Goal: Register for event/course

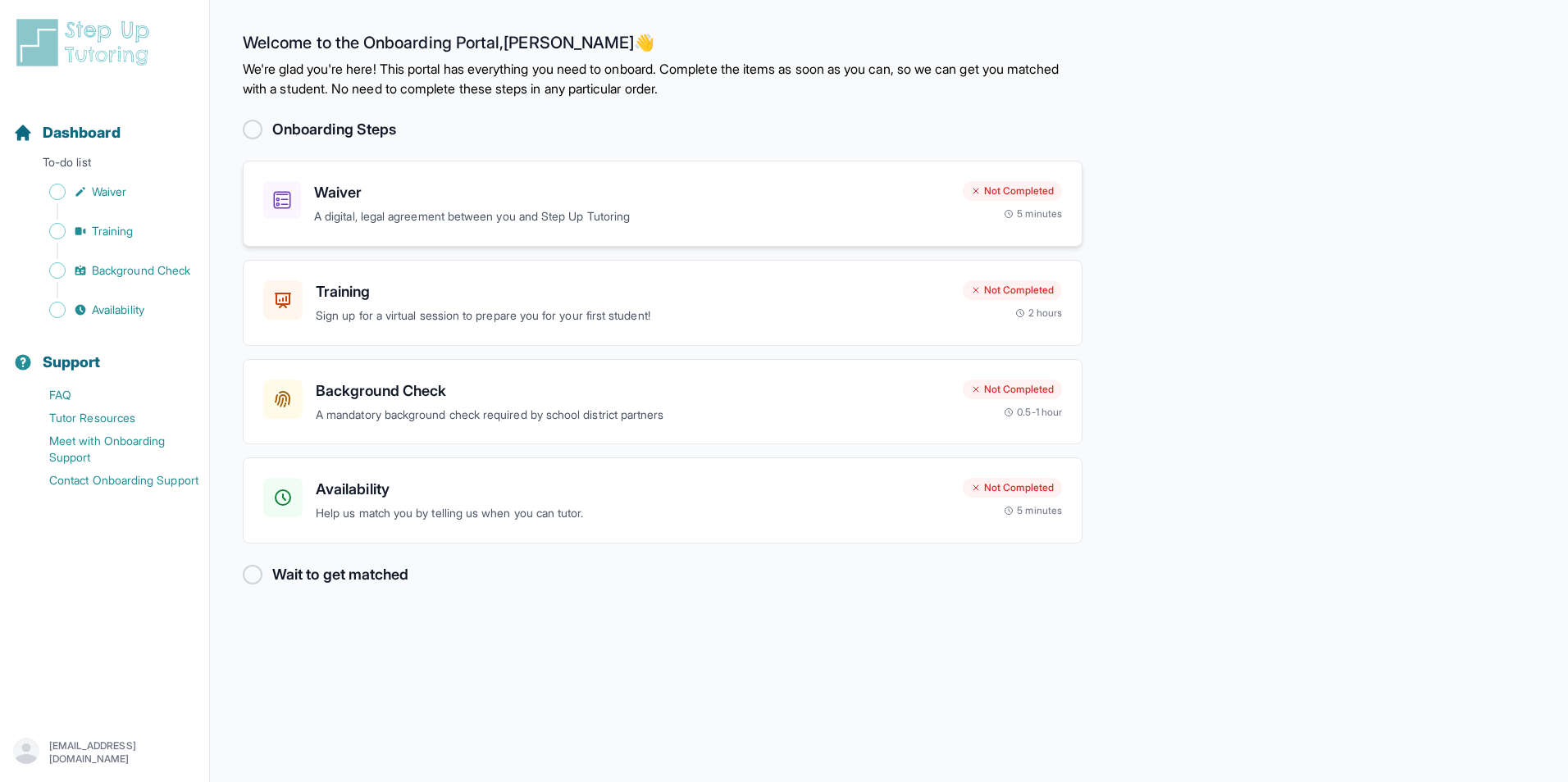
click at [371, 202] on h3 "Waiver" at bounding box center [631, 192] width 635 height 23
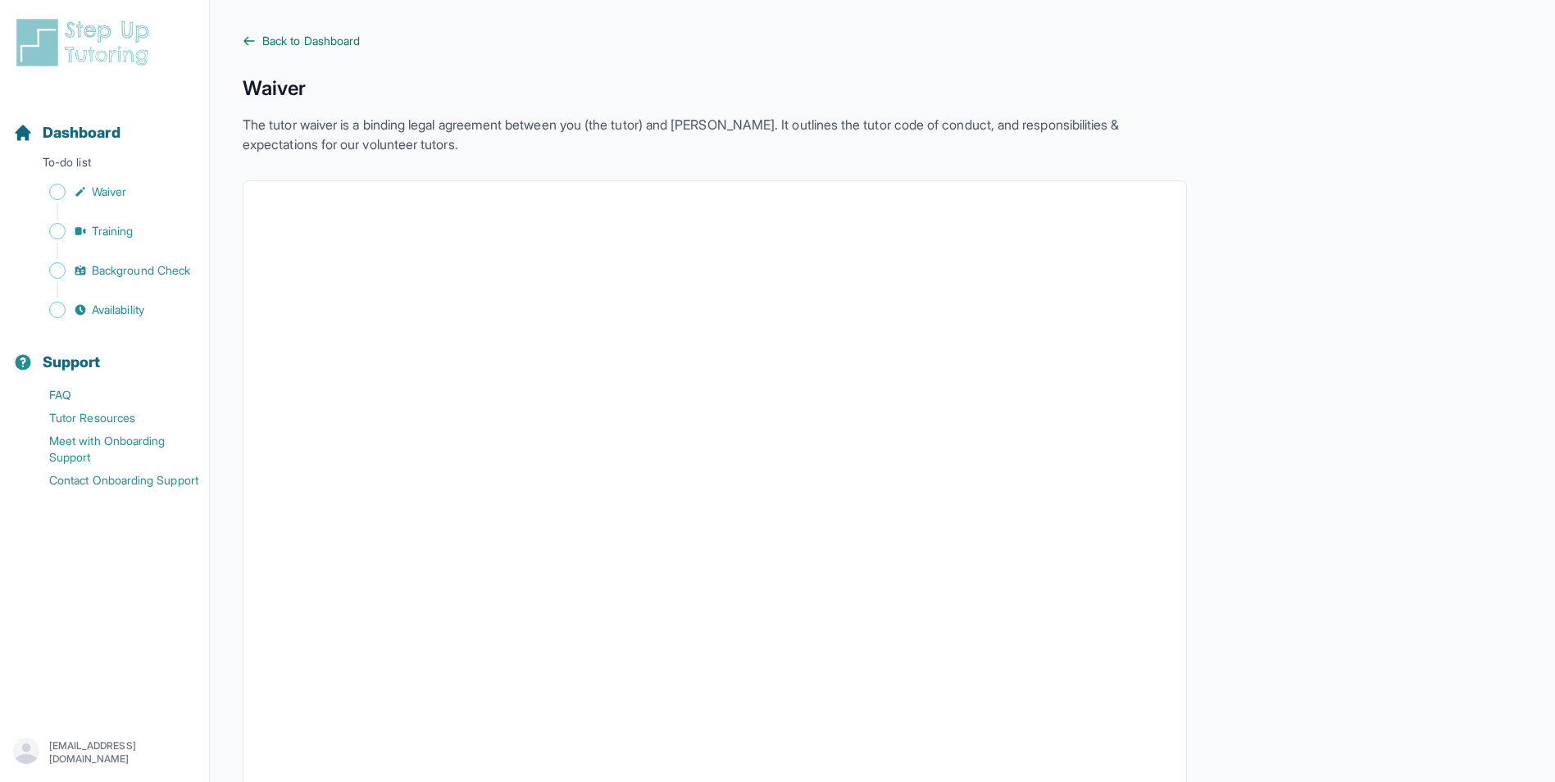
click at [271, 43] on span "Back to Dashboard" at bounding box center [311, 41] width 98 height 16
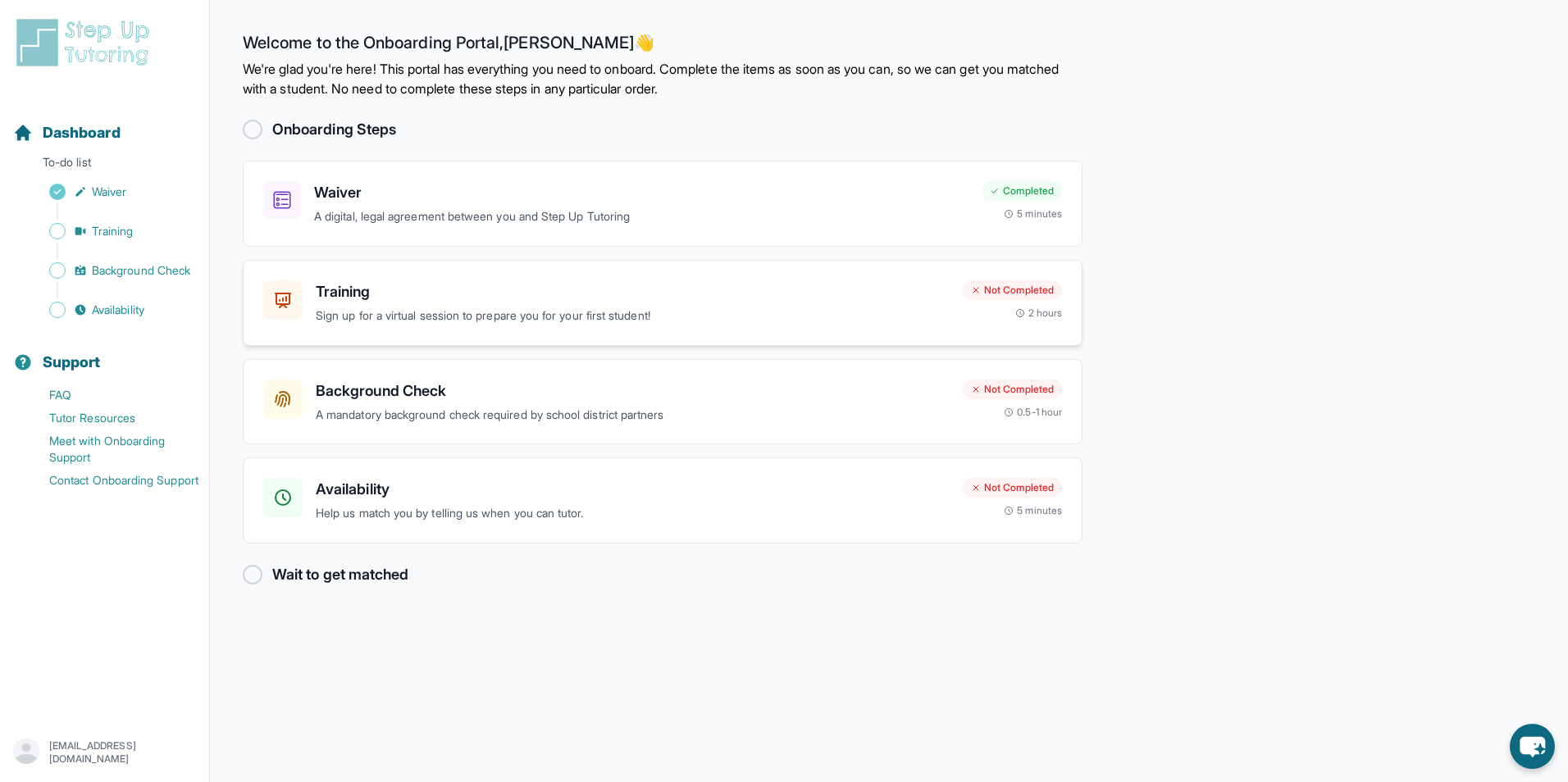
click at [522, 335] on div "Training Sign up for a virtual session to prepare you for your first student! N…" at bounding box center [663, 303] width 840 height 86
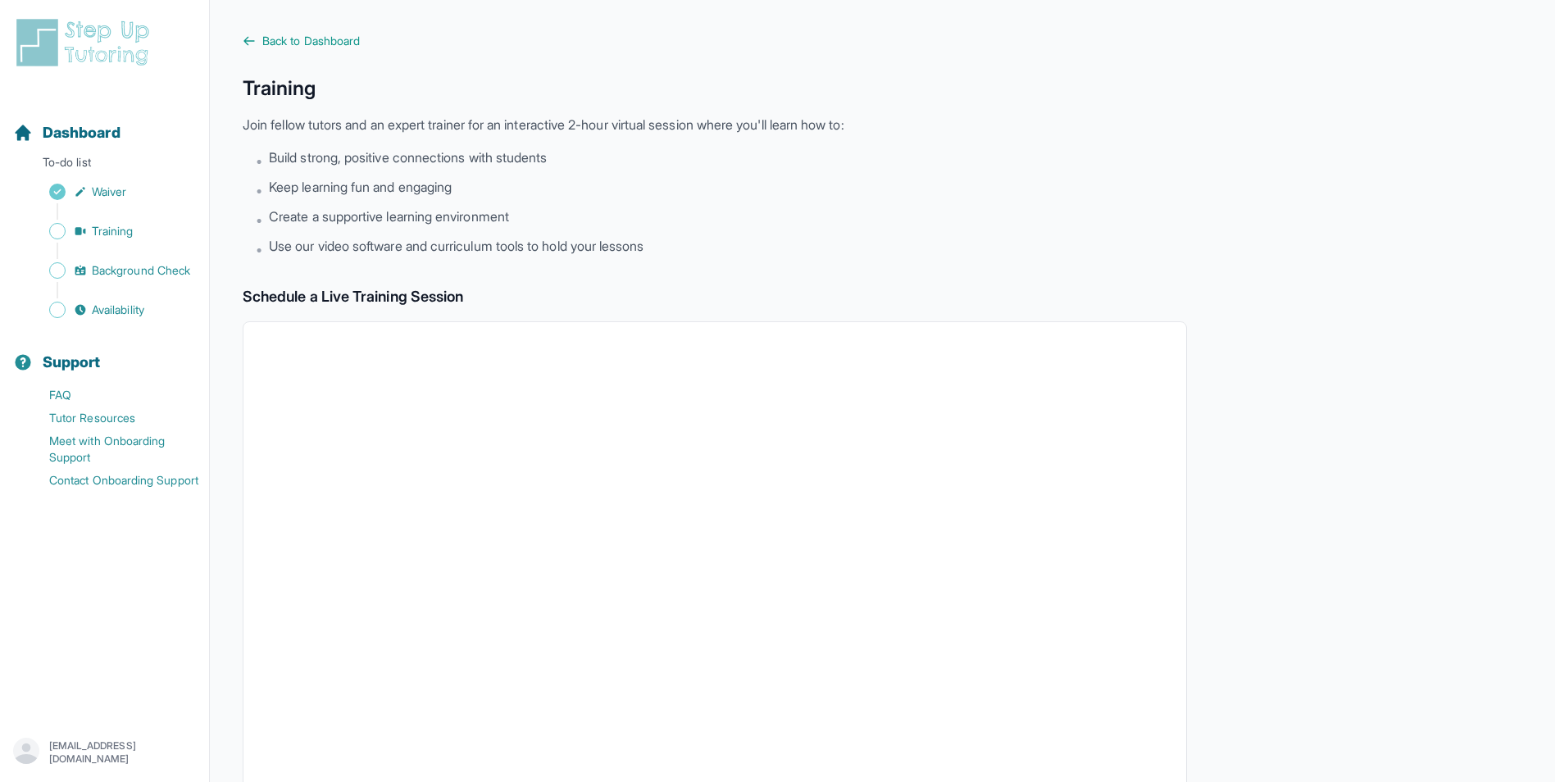
click at [105, 36] on img at bounding box center [86, 42] width 146 height 52
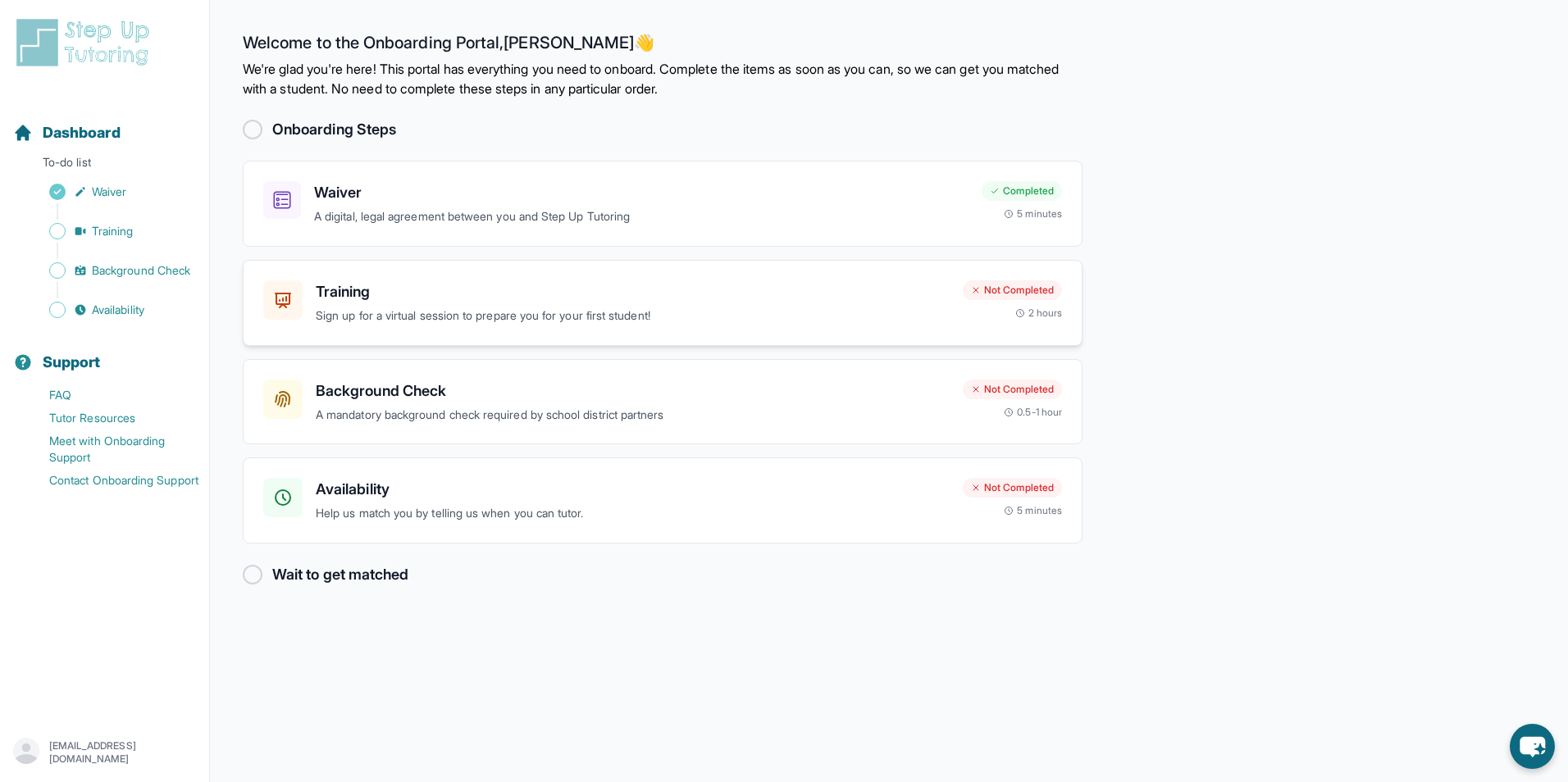
click at [813, 307] on p "Sign up for a virtual session to prepare you for your first student!" at bounding box center [633, 316] width 634 height 19
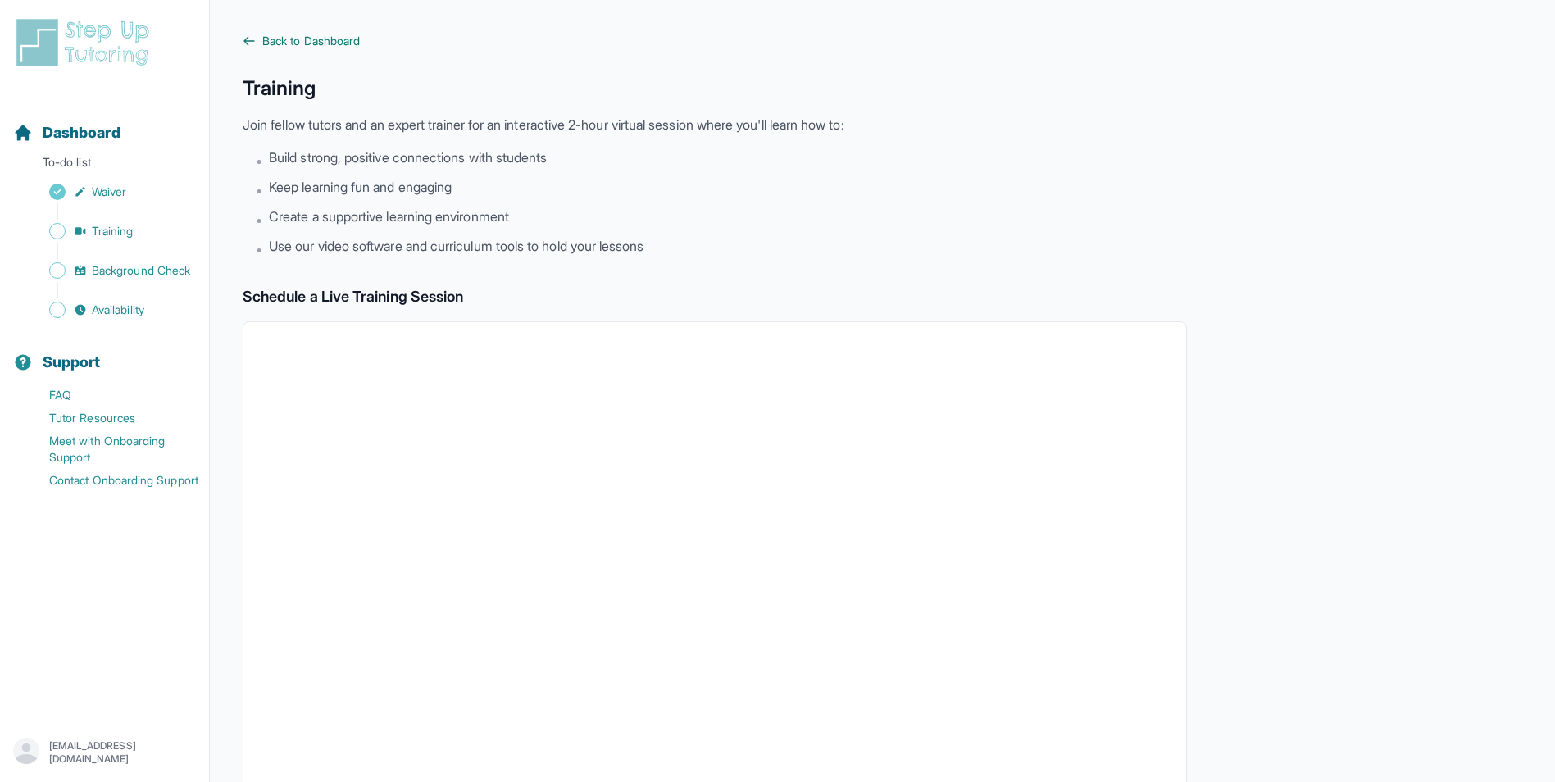
click at [335, 35] on span "Back to Dashboard" at bounding box center [311, 41] width 98 height 16
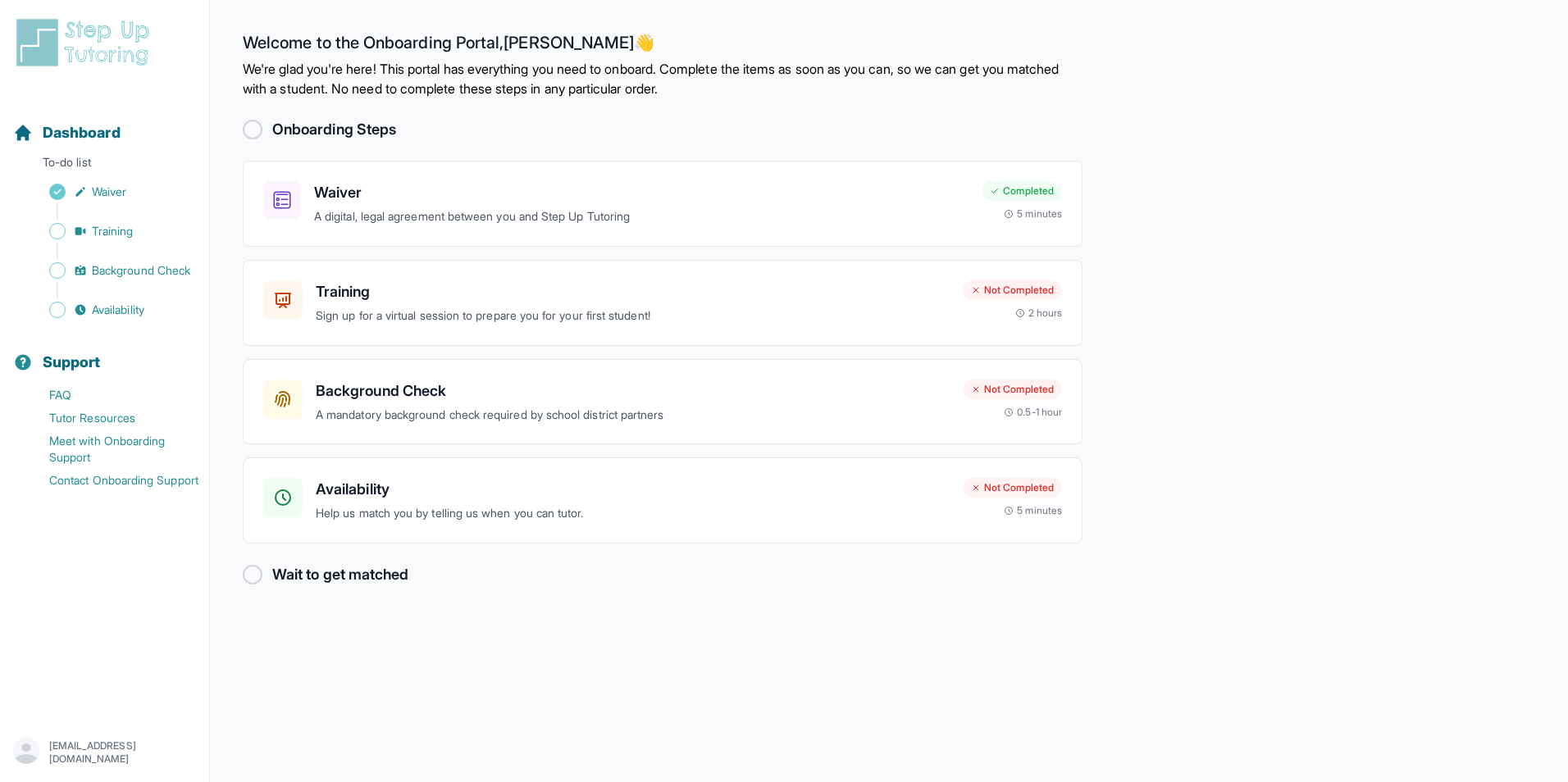
drag, startPoint x: 1288, startPoint y: 455, endPoint x: 1334, endPoint y: 339, distance: 125.2
click at [1289, 454] on main "Welcome to the Onboarding Portal, Michael 👋 We're glad you're here! This portal…" at bounding box center [889, 391] width 1358 height 782
click at [1270, 112] on main "Welcome to the Onboarding Portal, Michael 👋 We're glad you're here! This portal…" at bounding box center [889, 391] width 1358 height 782
